Goal: Information Seeking & Learning: Learn about a topic

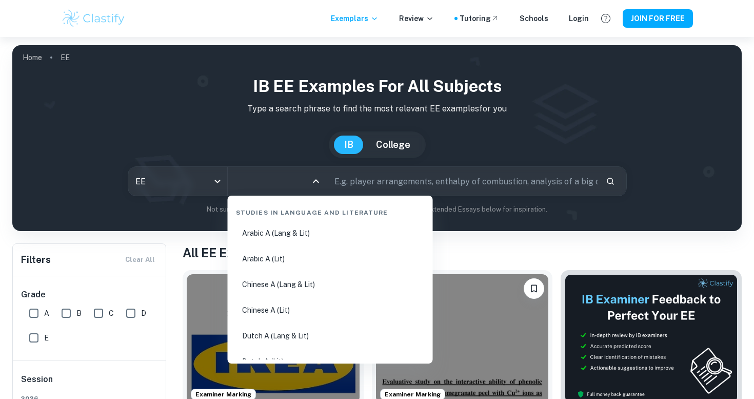
click at [266, 185] on input "All Subjects" at bounding box center [269, 180] width 74 height 19
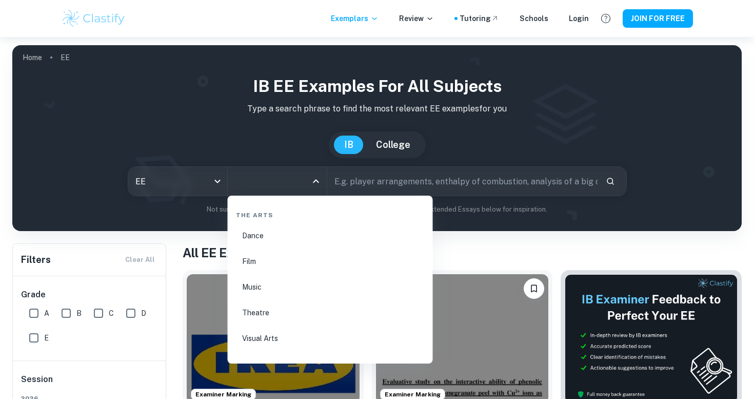
scroll to position [1754, 0]
click at [246, 245] on li "Film" at bounding box center [330, 244] width 197 height 24
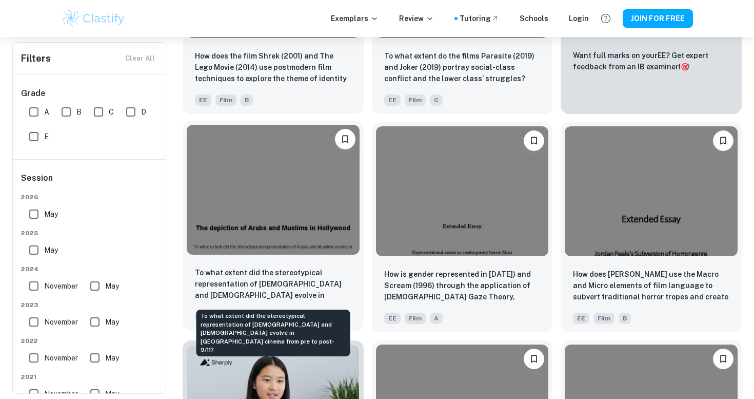
scroll to position [366, 0]
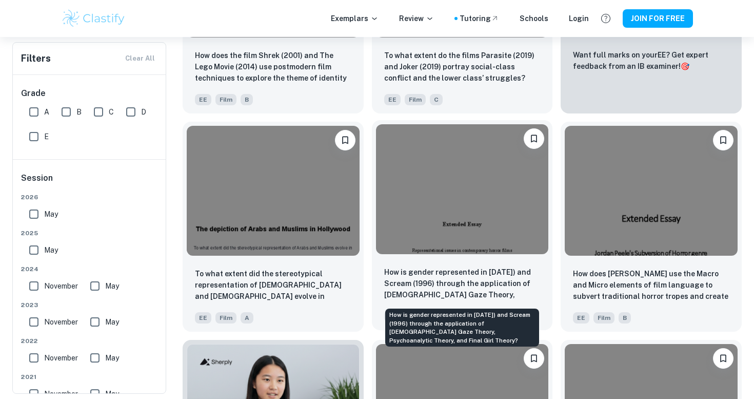
click at [457, 287] on p "How is gender represented in [DATE]) and Scream (1996) through the application …" at bounding box center [462, 283] width 156 height 35
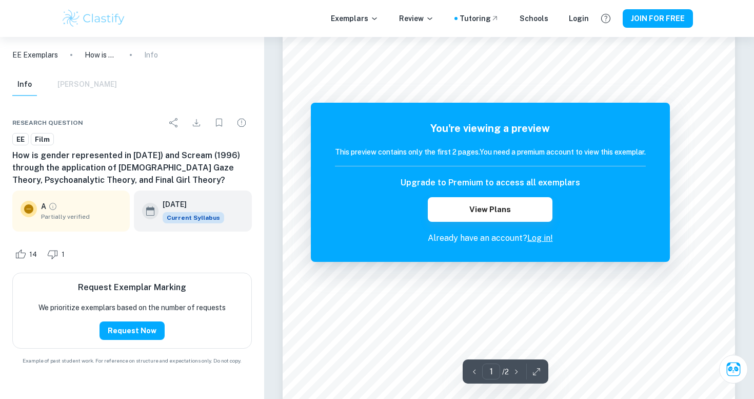
scroll to position [252, 0]
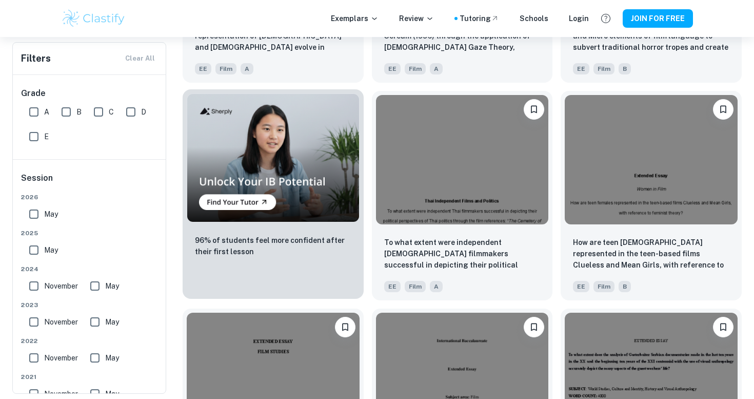
scroll to position [624, 0]
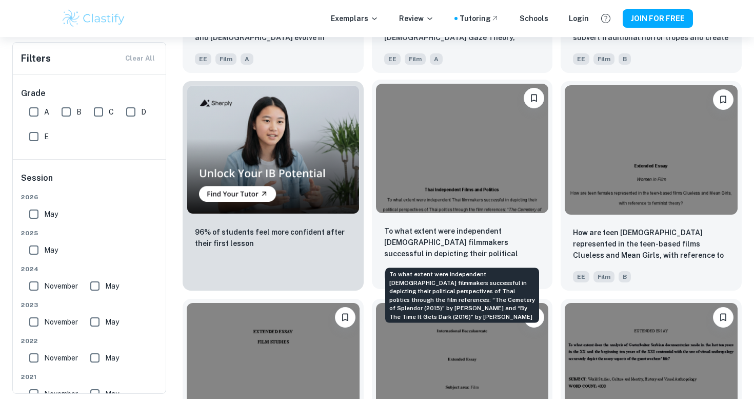
click at [451, 240] on p "To what extent were independent [DEMOGRAPHIC_DATA] filmmakers successful in dep…" at bounding box center [462, 242] width 156 height 35
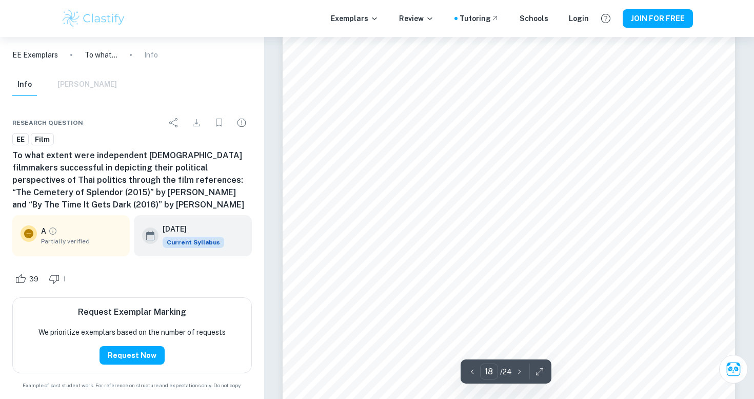
scroll to position [11464, 0]
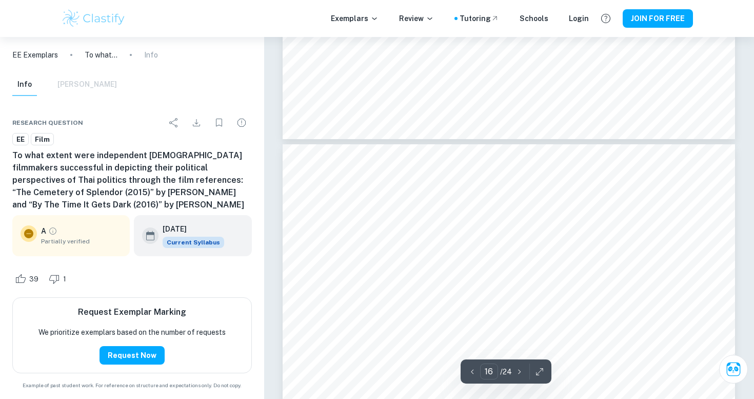
type input "15"
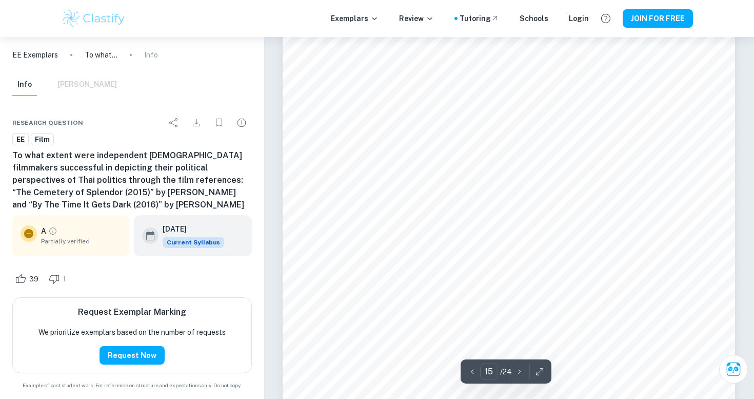
scroll to position [9377, 0]
